Goal: Communication & Community: Connect with others

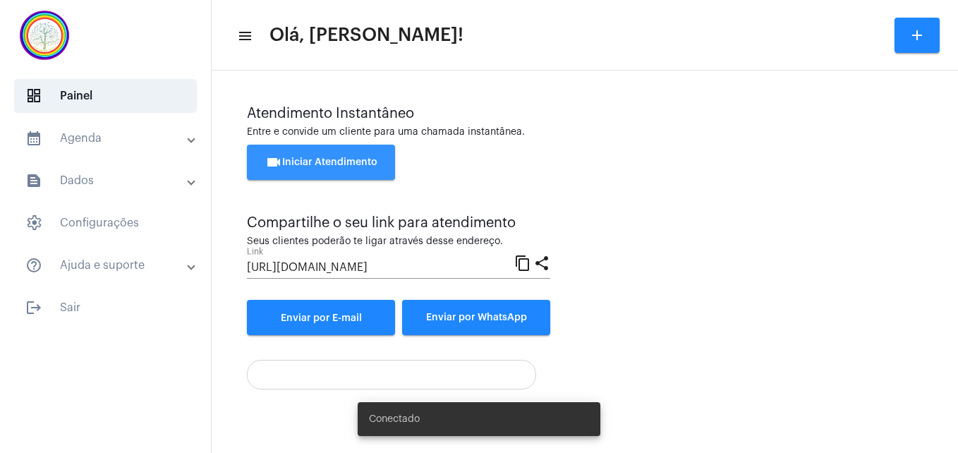
click at [295, 164] on span "videocam Iniciar Atendimento" at bounding box center [321, 162] width 112 height 10
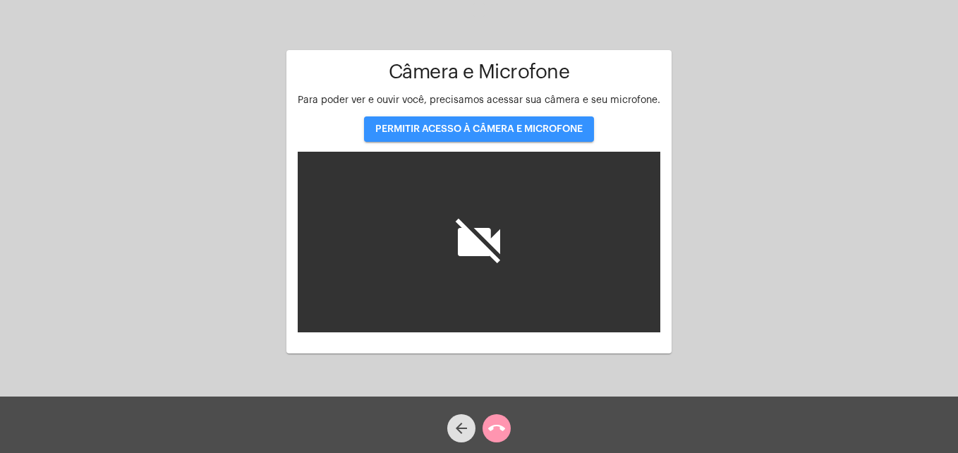
click at [457, 124] on span "PERMITIR ACESSO À CÂMERA E MICROFONE" at bounding box center [478, 129] width 207 height 10
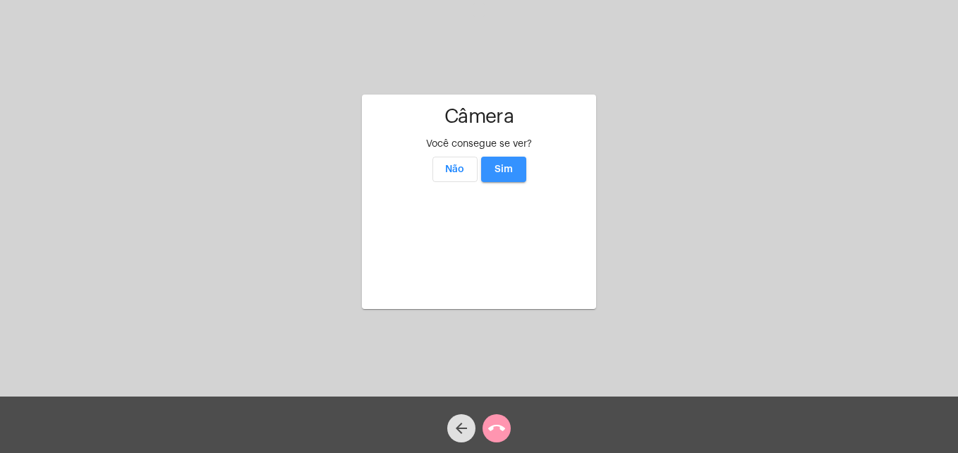
click at [501, 164] on span "Sim" at bounding box center [503, 169] width 18 height 10
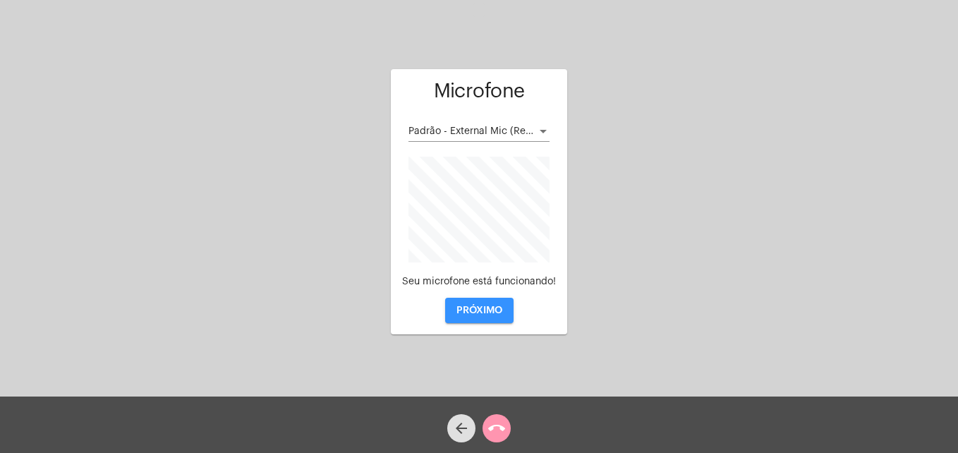
click at [477, 311] on span "PRÓXIMO" at bounding box center [479, 310] width 46 height 10
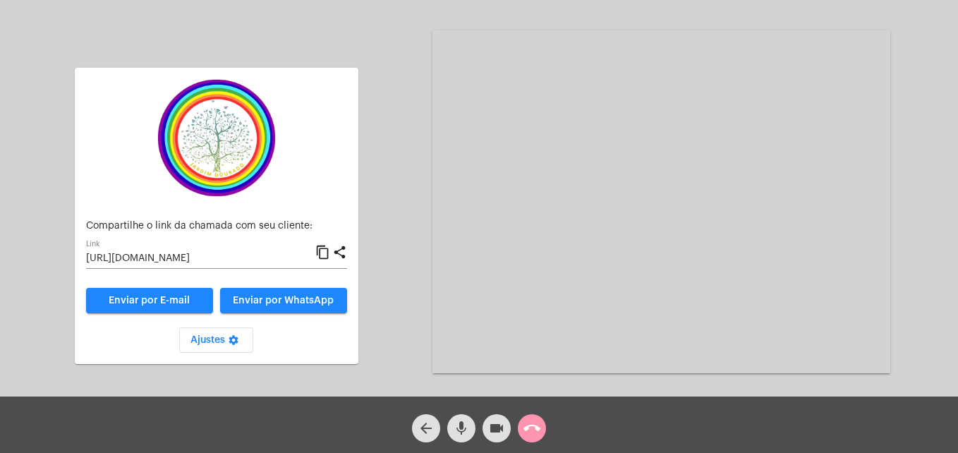
click at [324, 255] on mat-icon "content_copy" at bounding box center [322, 252] width 15 height 17
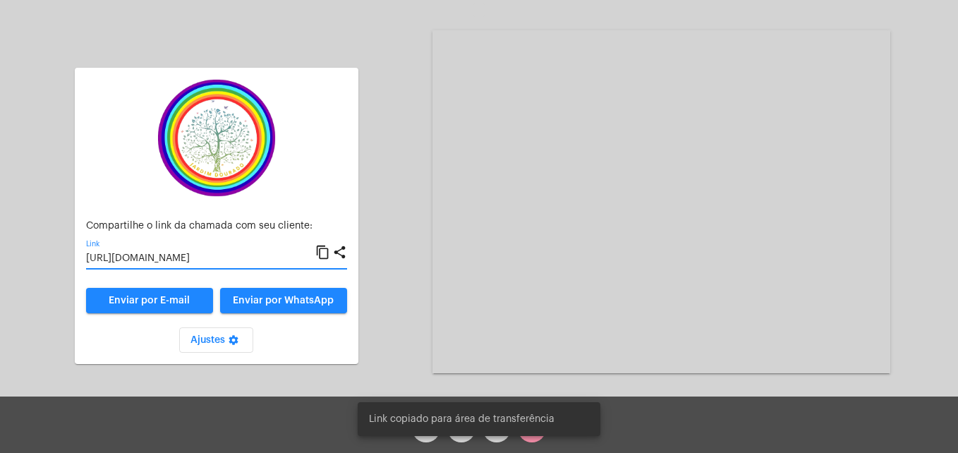
click at [311, 299] on span "Enviar por WhatsApp" at bounding box center [283, 300] width 101 height 10
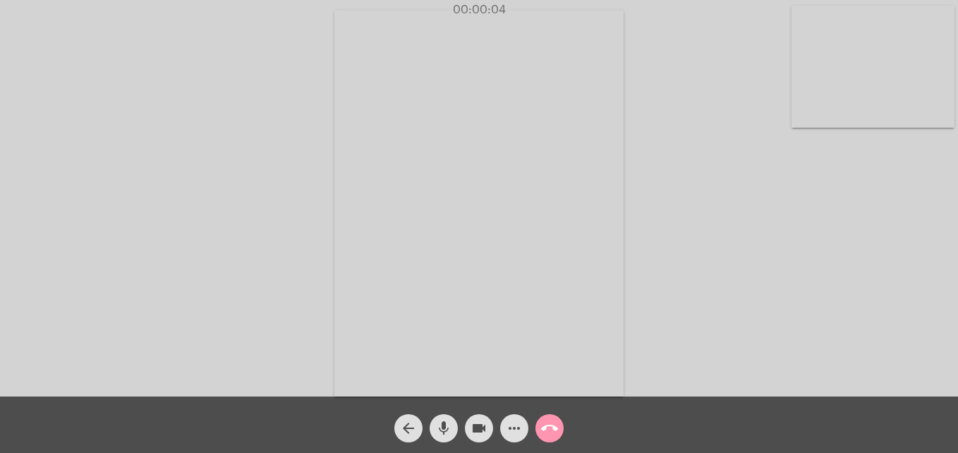
click at [819, 114] on video at bounding box center [872, 67] width 163 height 122
click at [427, 374] on video at bounding box center [607, 202] width 514 height 386
